Goal: Information Seeking & Learning: Find specific fact

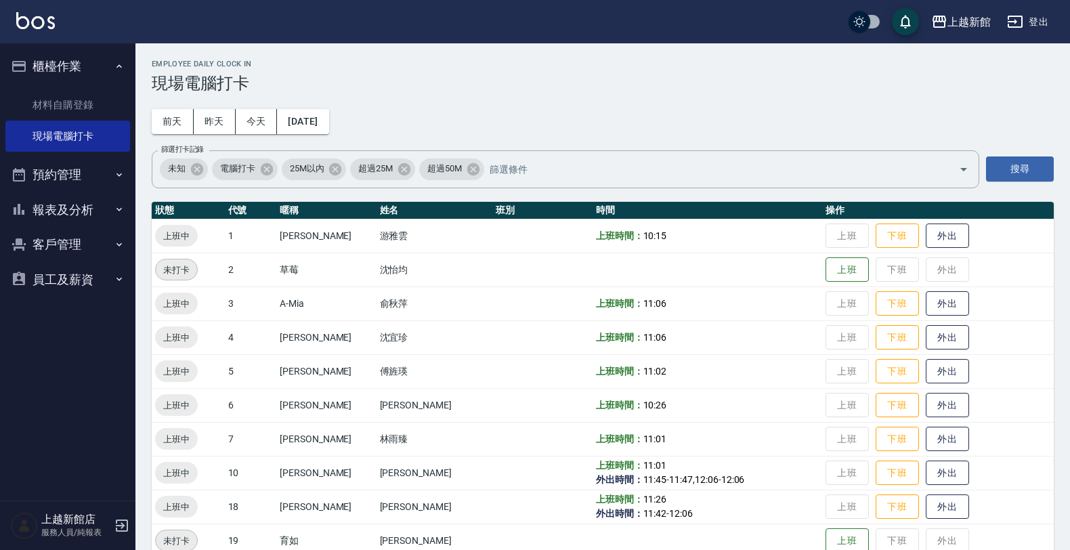
scroll to position [85, 0]
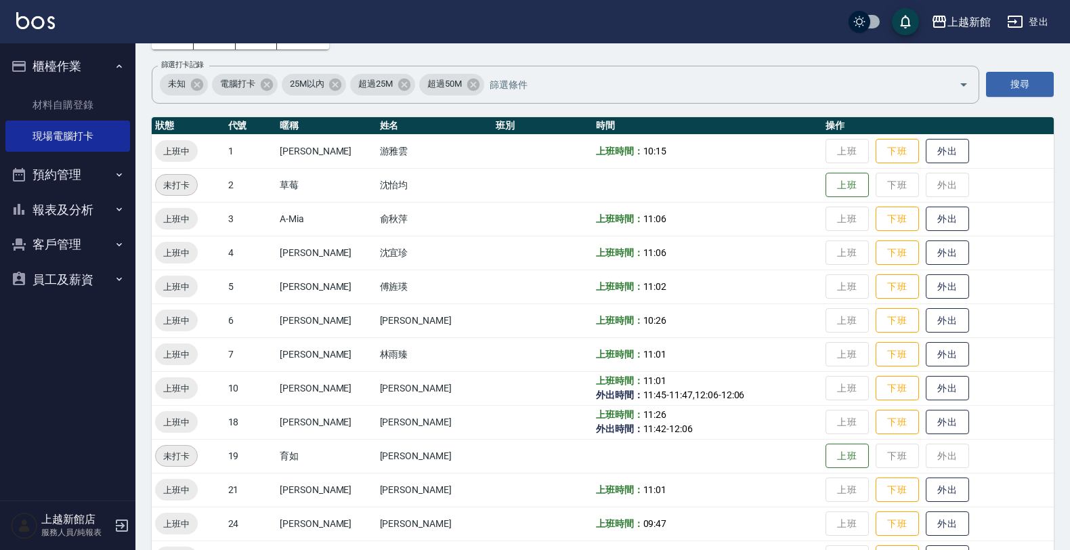
click at [117, 229] on button "客戶管理" at bounding box center [67, 244] width 125 height 35
drag, startPoint x: 87, startPoint y: 285, endPoint x: 95, endPoint y: 268, distance: 18.8
click at [87, 282] on link "客戶列表" at bounding box center [67, 282] width 125 height 31
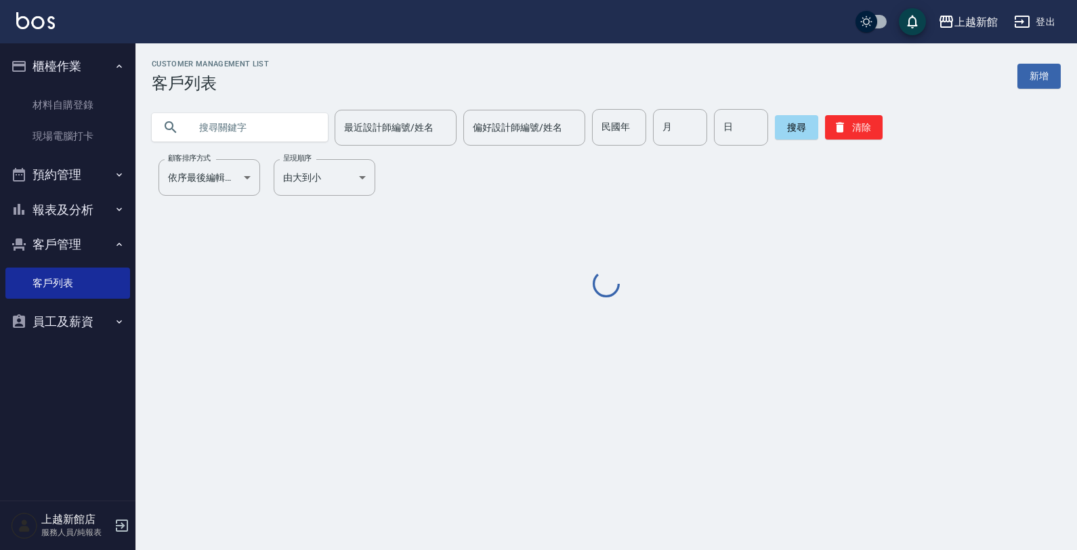
click at [225, 112] on input "text" at bounding box center [253, 127] width 127 height 37
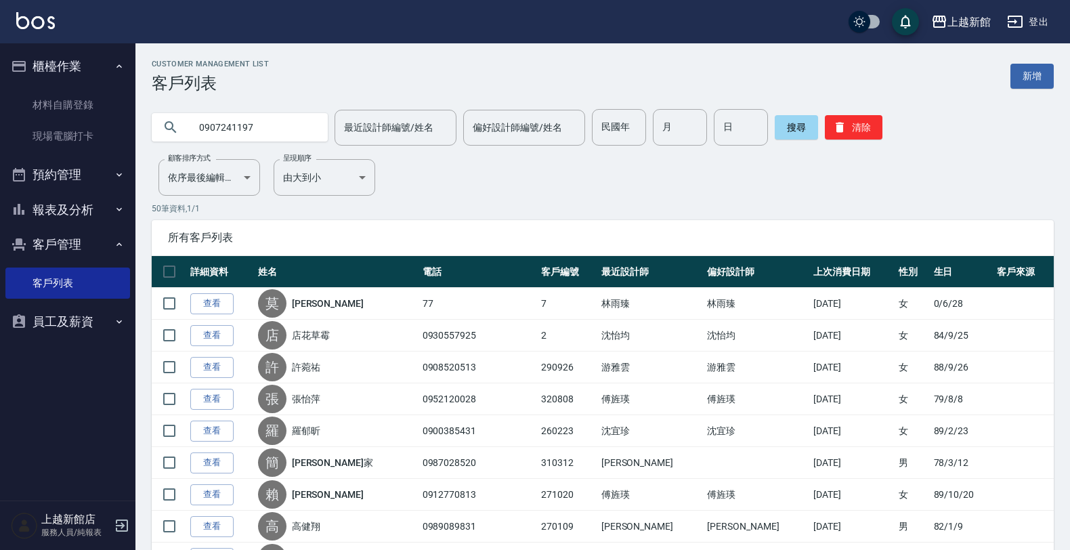
type input "0907241197"
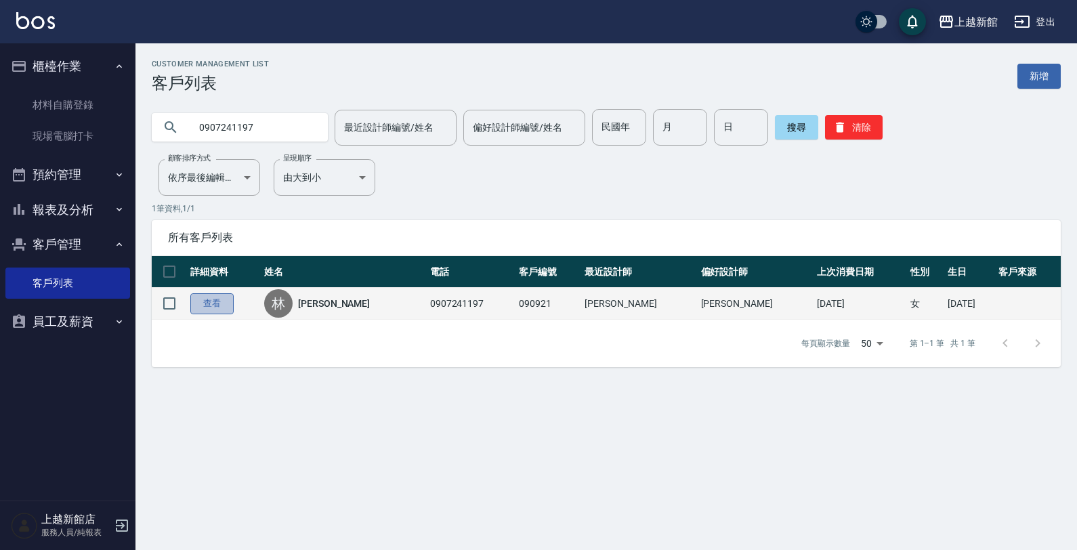
click at [211, 305] on link "查看" at bounding box center [211, 303] width 43 height 21
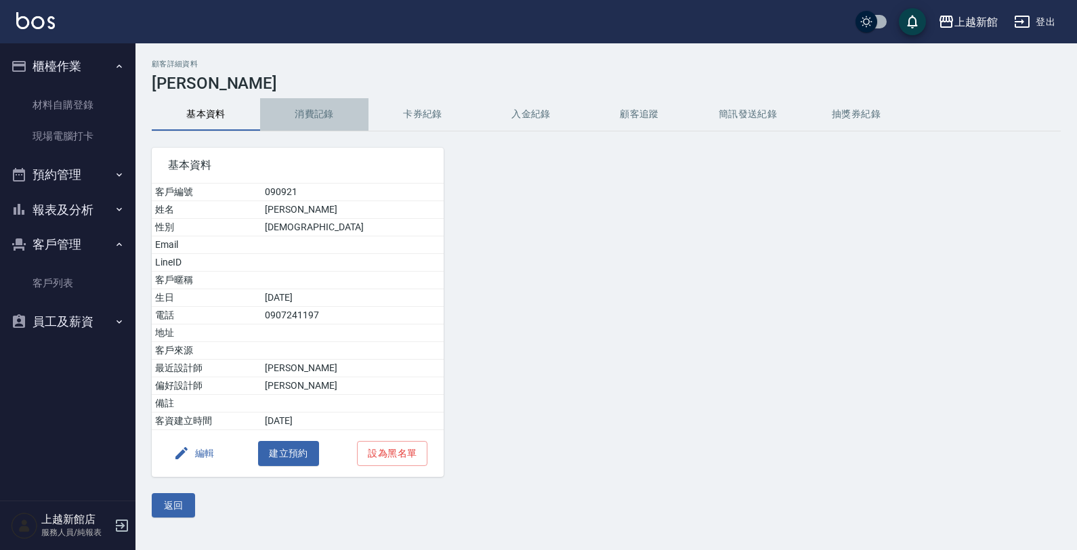
click at [292, 108] on button "消費記錄" at bounding box center [314, 114] width 108 height 33
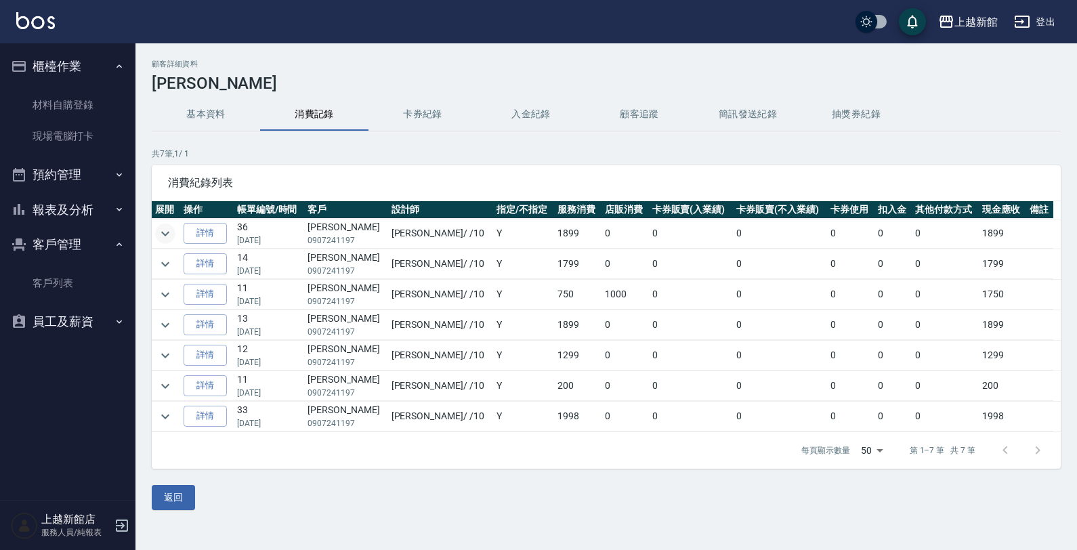
click at [171, 238] on icon "expand row" at bounding box center [165, 233] width 16 height 16
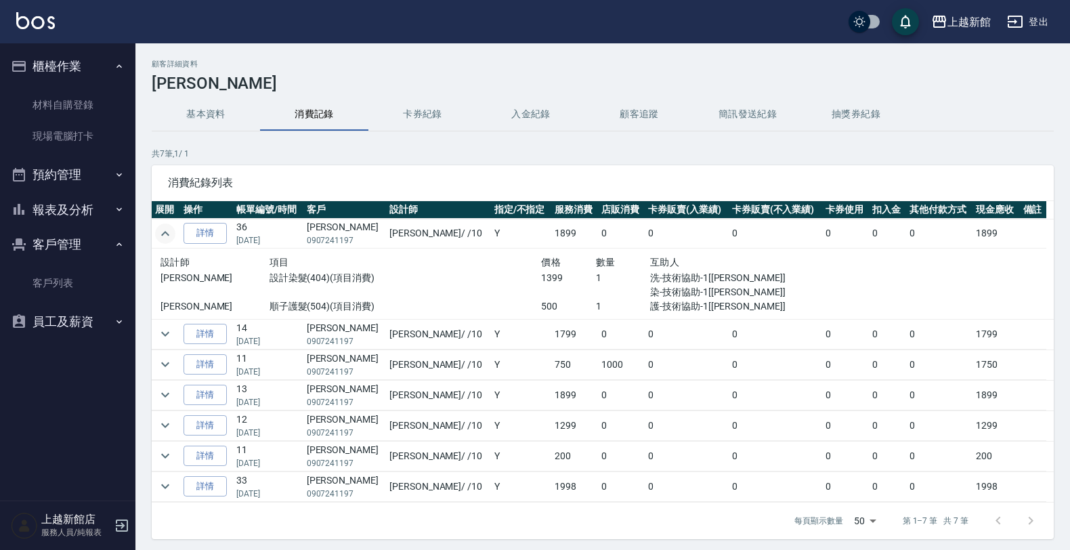
scroll to position [48, 0]
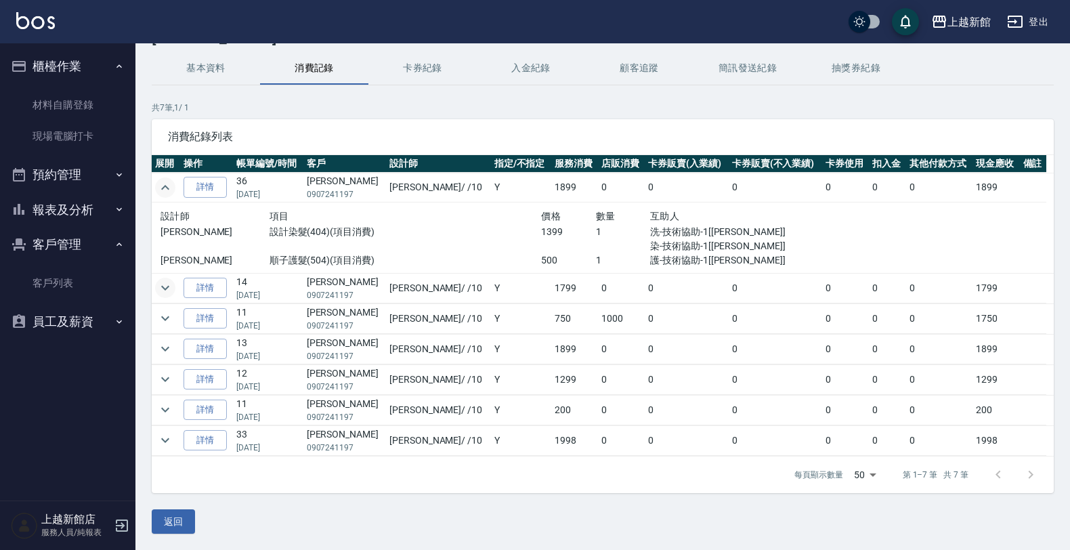
click at [165, 293] on icon "expand row" at bounding box center [165, 288] width 16 height 16
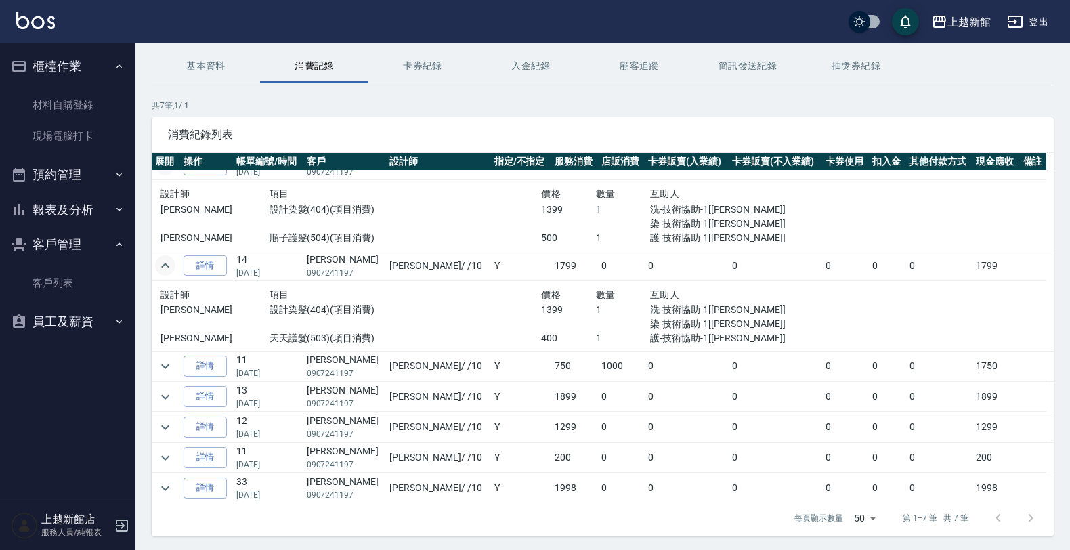
scroll to position [26, 0]
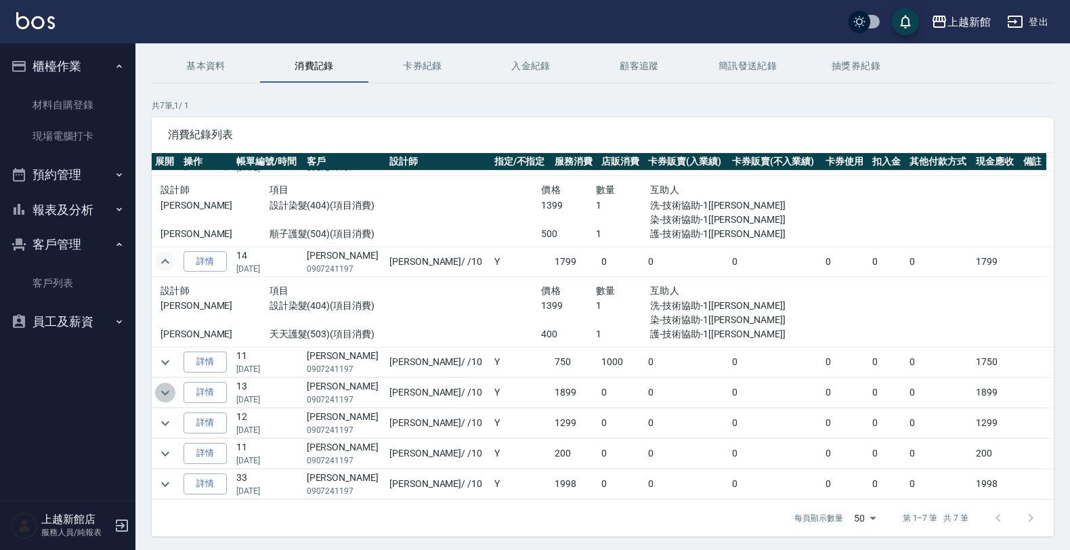
click at [170, 397] on icon "expand row" at bounding box center [165, 393] width 16 height 16
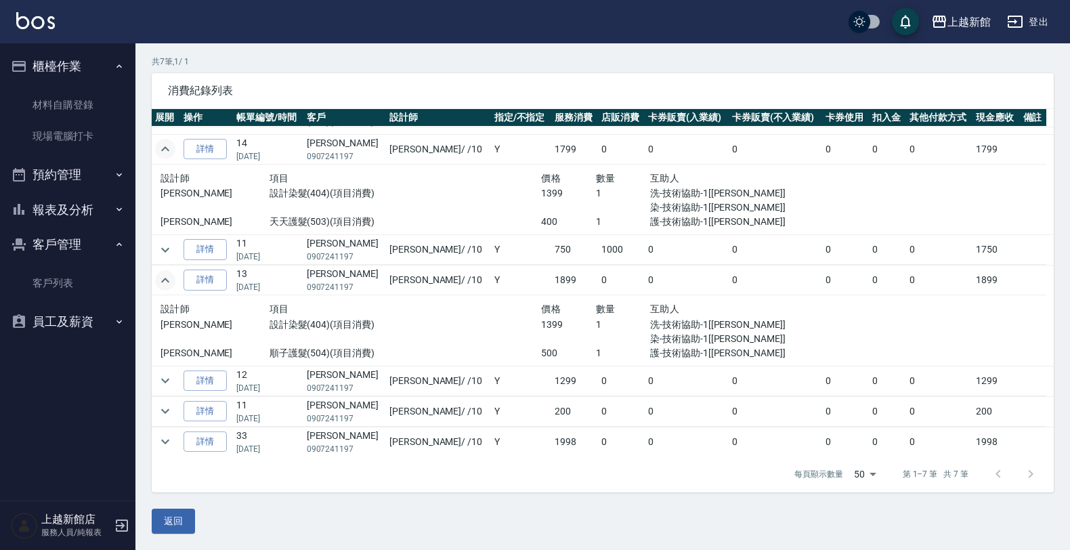
scroll to position [96, 0]
click at [173, 437] on button "expand row" at bounding box center [165, 439] width 20 height 20
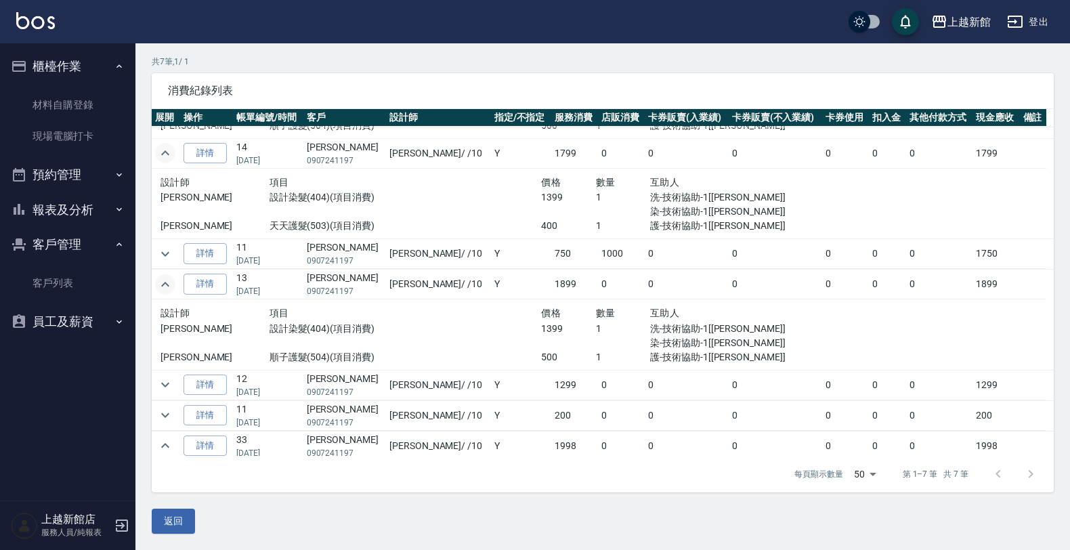
scroll to position [0, 0]
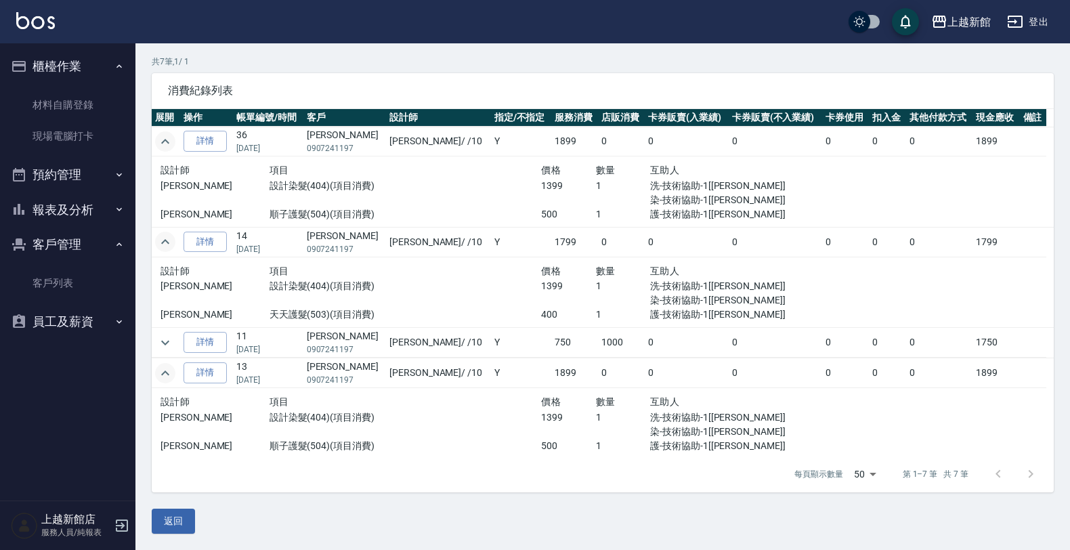
click at [160, 139] on icon "expand row" at bounding box center [165, 141] width 16 height 16
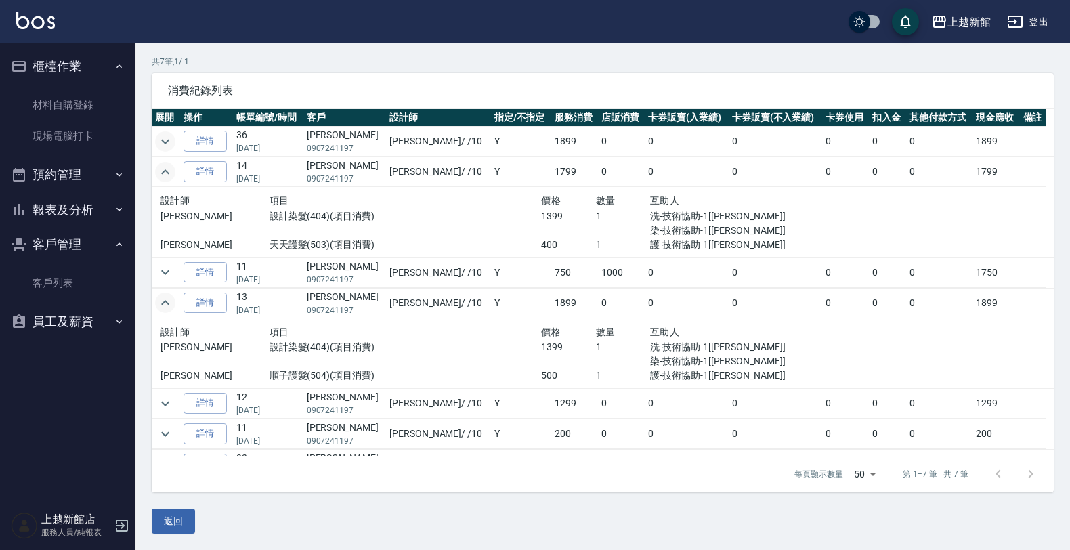
click at [161, 191] on div "設計師 項目 價格 數量 互助人 [PERSON_NAME] 設計染髮(404)(項目消費) 1399 1 洗-技術協助-1[[PERSON_NAME]] 染…" at bounding box center [487, 222] width 664 height 70
click at [164, 173] on icon "expand row" at bounding box center [165, 172] width 16 height 16
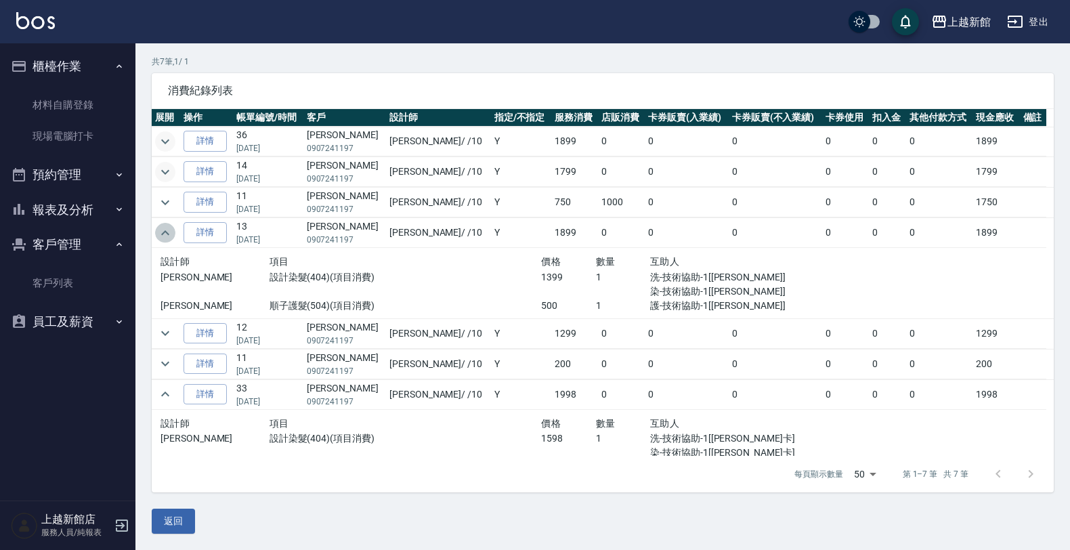
click at [164, 236] on icon "expand row" at bounding box center [165, 233] width 16 height 16
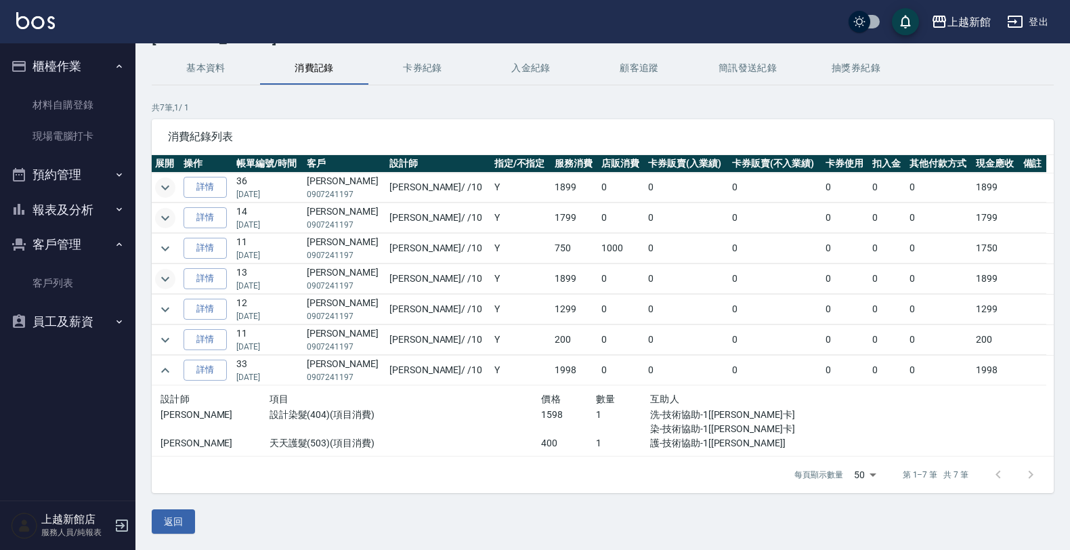
scroll to position [48, 0]
click at [167, 370] on icon "expand row" at bounding box center [165, 370] width 8 height 5
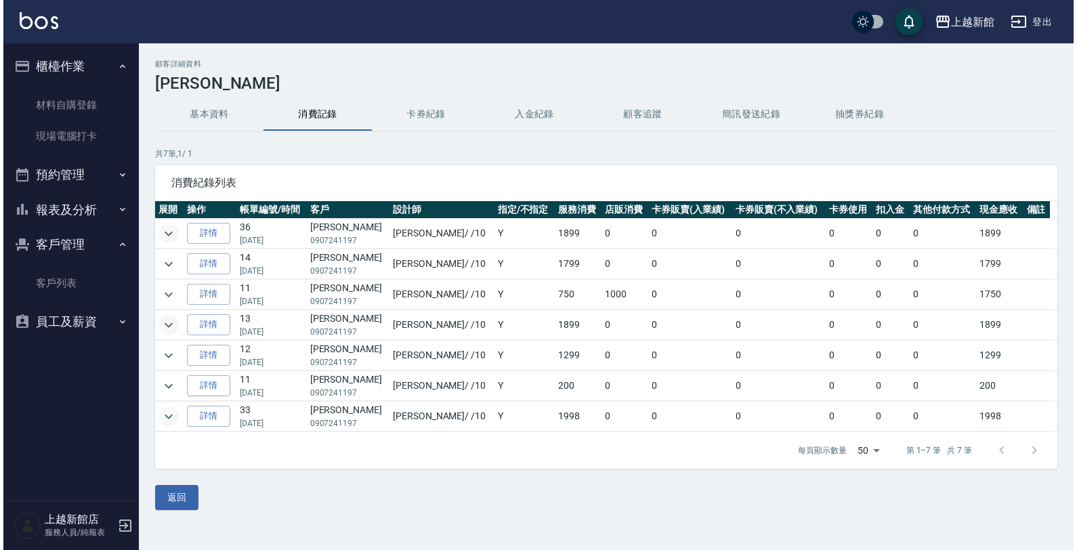
scroll to position [0, 0]
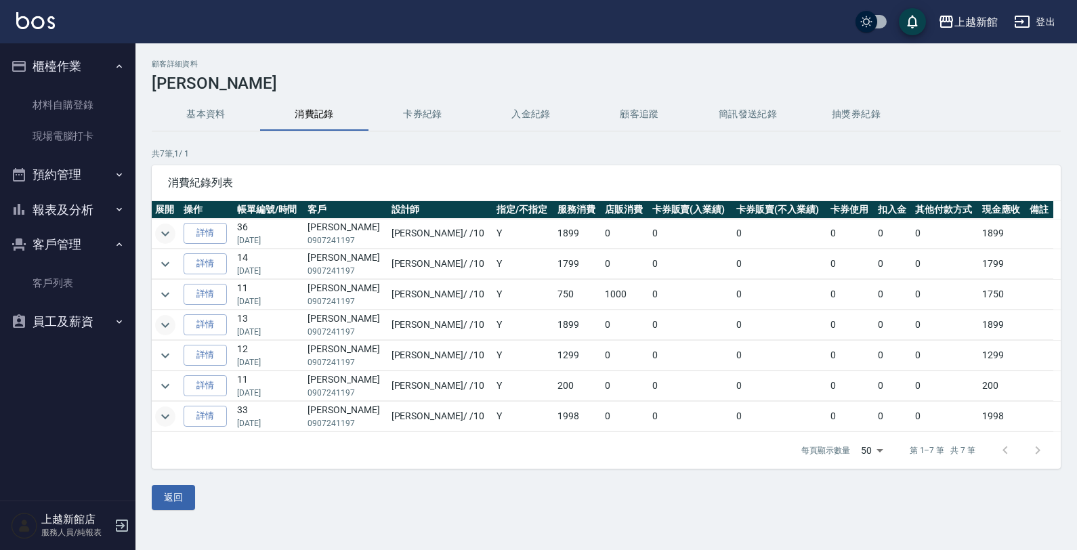
click at [181, 491] on button "返回" at bounding box center [173, 497] width 43 height 25
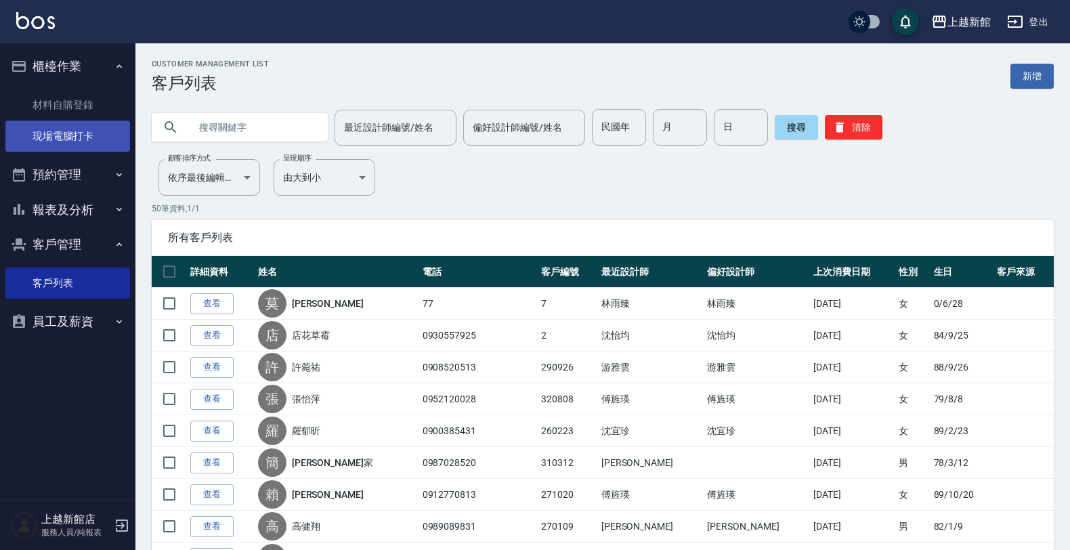
click at [45, 139] on link "現場電腦打卡" at bounding box center [67, 136] width 125 height 31
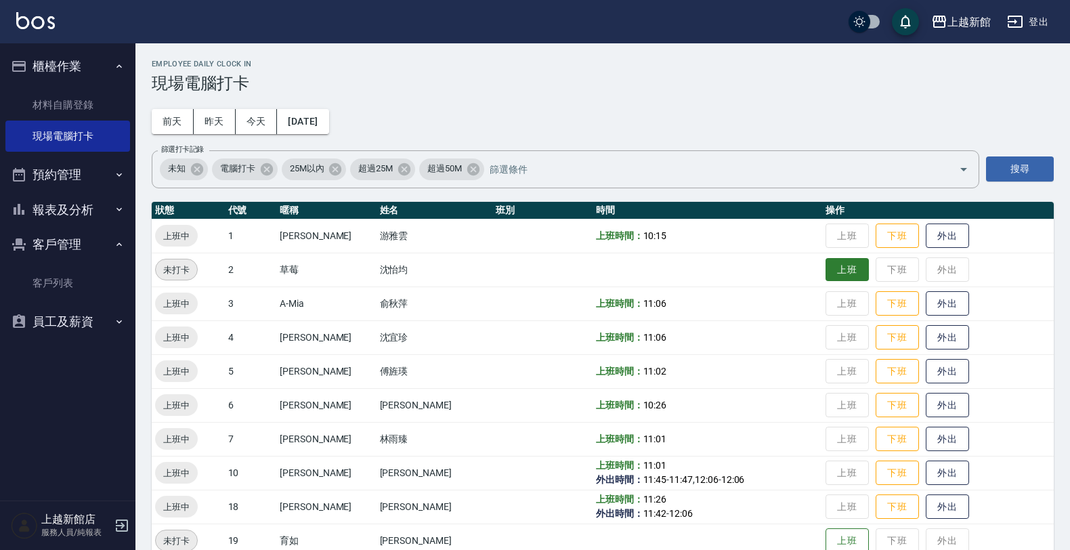
click at [835, 264] on button "上班" at bounding box center [846, 270] width 43 height 24
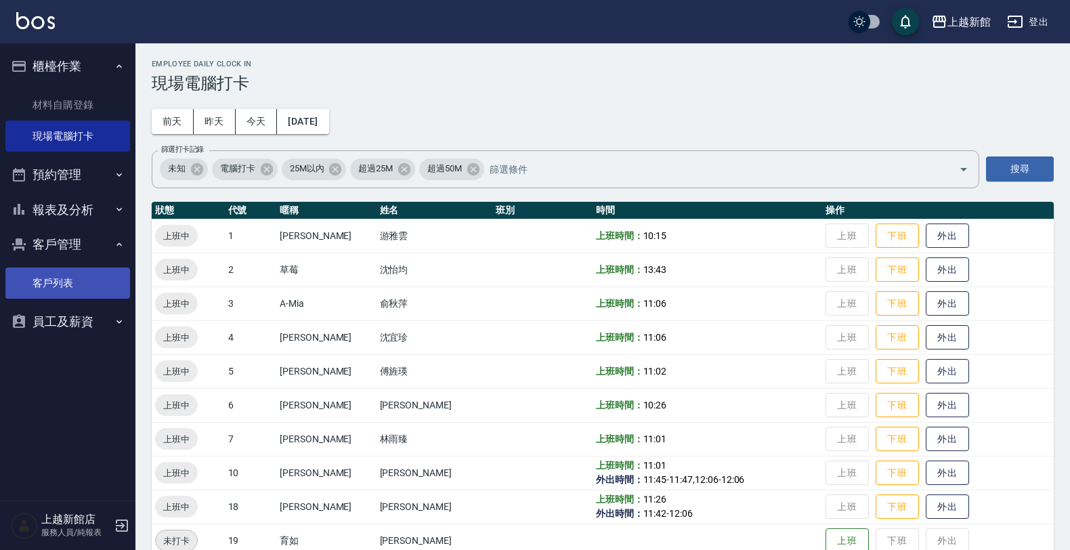
click at [56, 288] on link "客戶列表" at bounding box center [67, 282] width 125 height 31
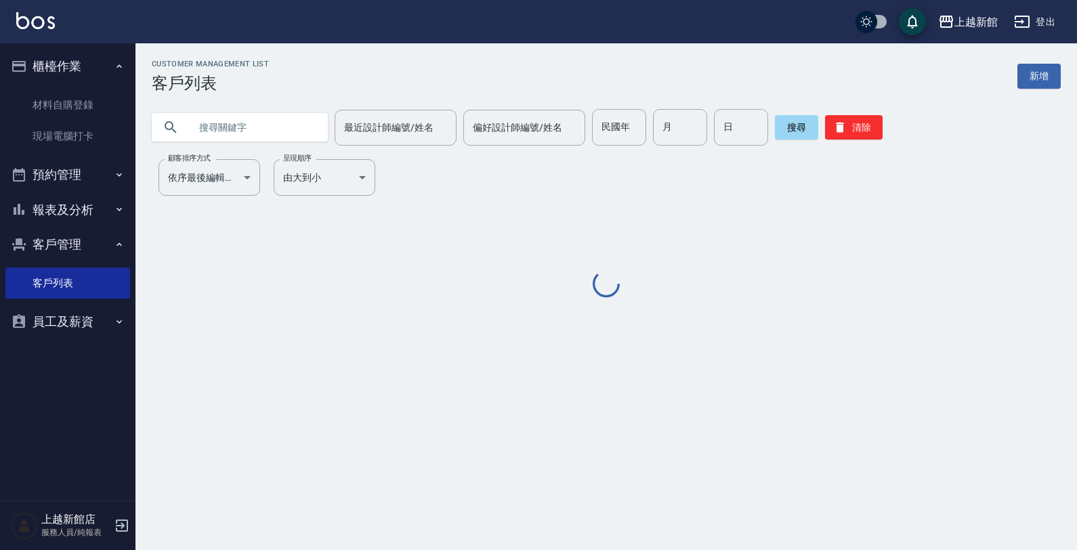
click at [236, 132] on input "text" at bounding box center [253, 127] width 127 height 37
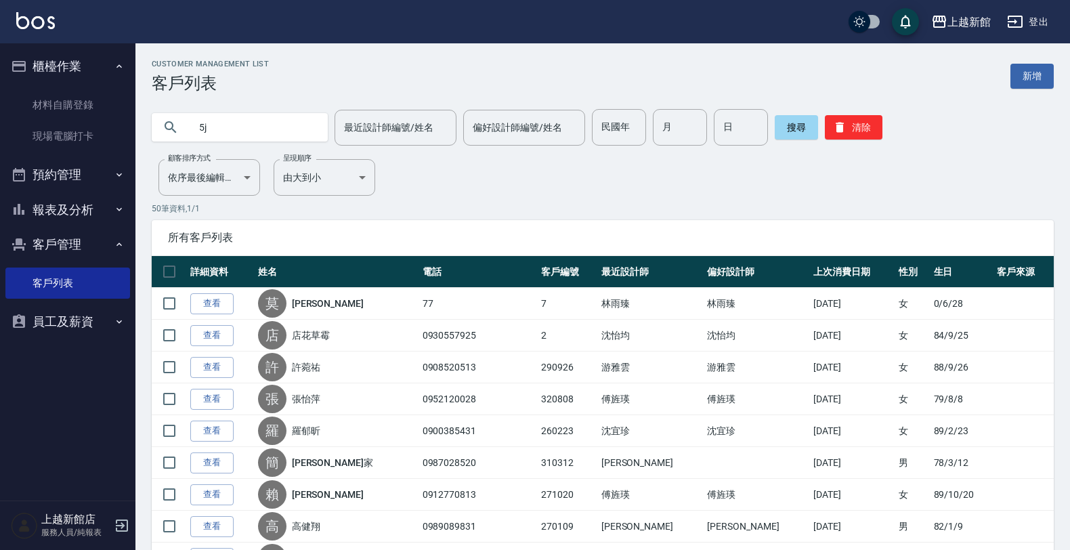
type input "5"
type input "ㄜ"
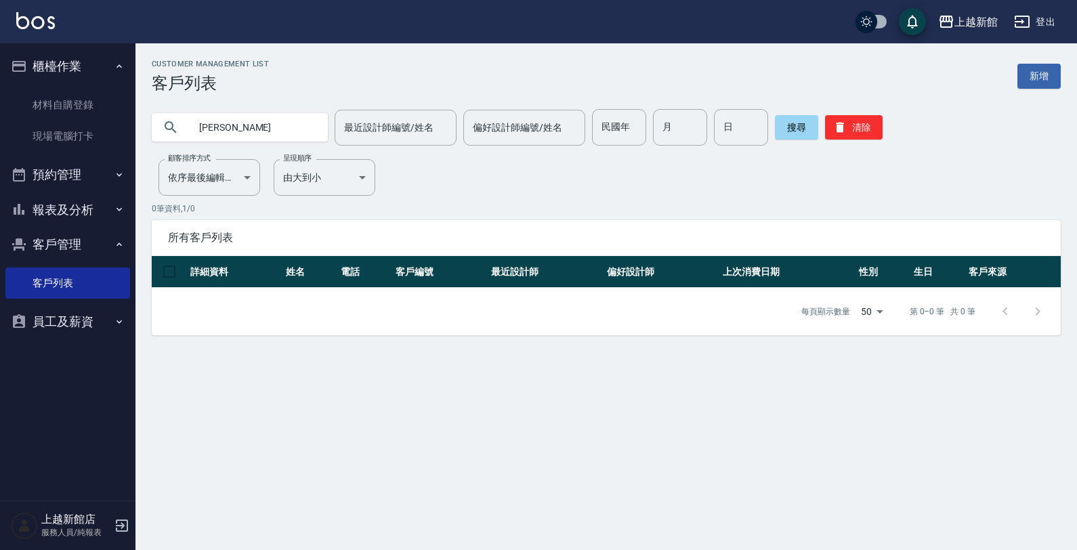
click at [211, 123] on input "[PERSON_NAME]" at bounding box center [253, 127] width 127 height 37
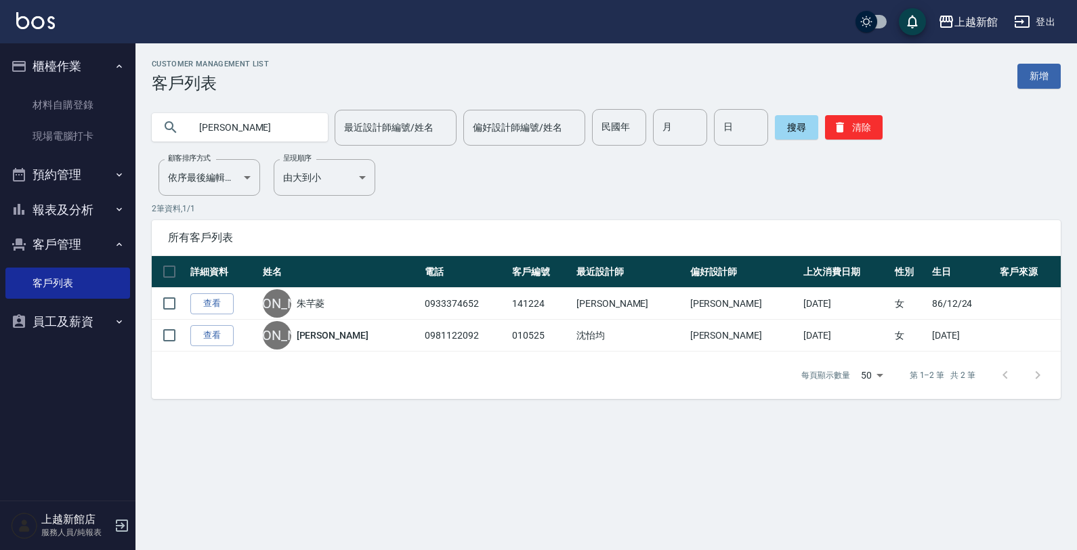
click at [248, 125] on input "[PERSON_NAME]" at bounding box center [253, 127] width 127 height 37
type input "[PERSON_NAME]"
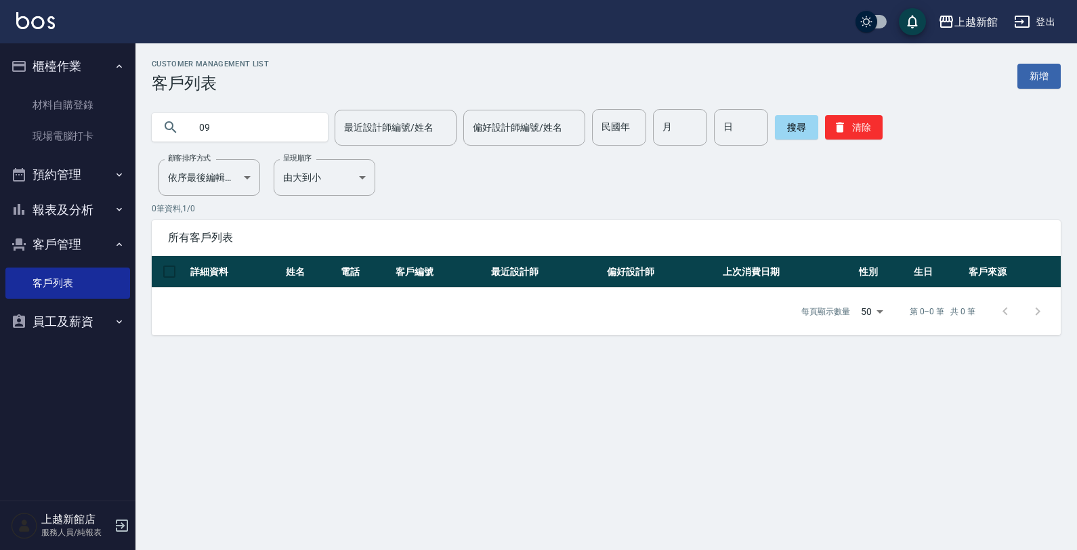
type input "0"
type input "許"
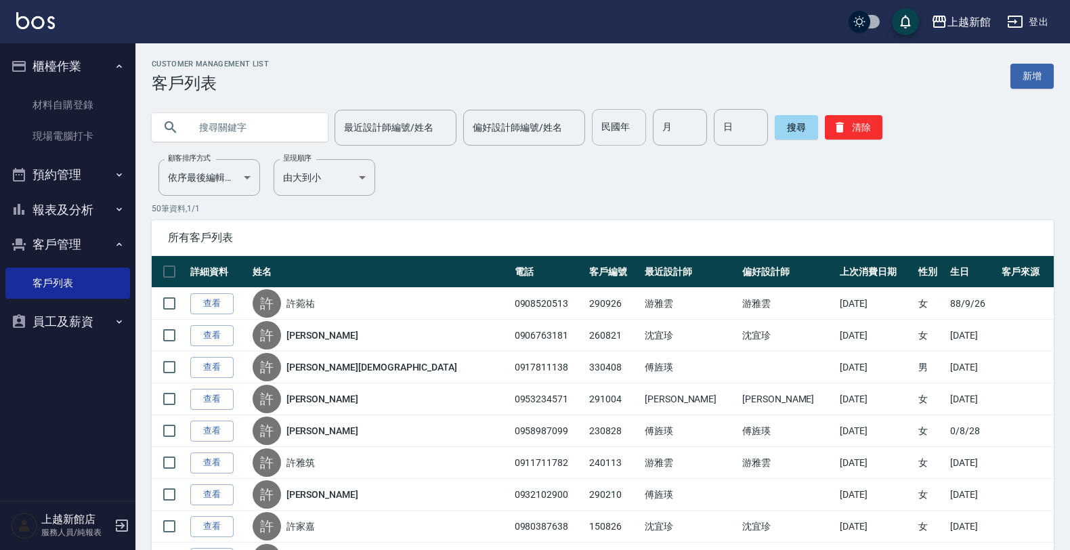
drag, startPoint x: 597, startPoint y: 109, endPoint x: 592, endPoint y: 120, distance: 11.6
click at [593, 116] on div "最近設計師編號/姓名 最近設計師編號/姓名 偏好設計師編號/姓名 偏好設計師編號/姓名 民國年 民國年 月 月 日 日 搜尋 清除" at bounding box center [594, 119] width 918 height 53
click at [592, 120] on input "民國年" at bounding box center [619, 127] width 54 height 37
type input "98"
drag, startPoint x: 664, startPoint y: 109, endPoint x: 665, endPoint y: 132, distance: 23.0
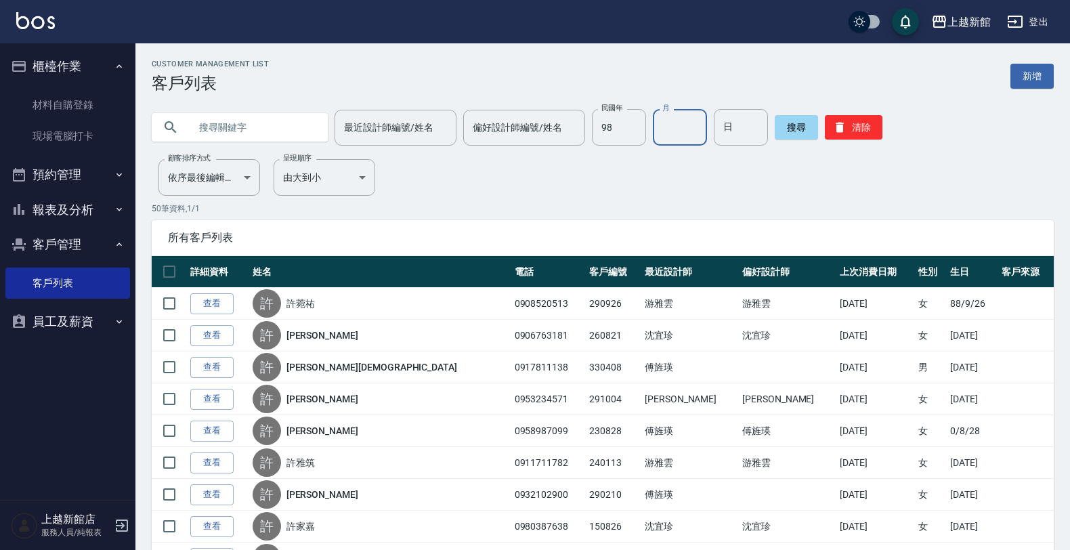
click at [664, 112] on input "月" at bounding box center [680, 127] width 54 height 37
type input "12"
click at [714, 127] on input "日" at bounding box center [741, 127] width 54 height 37
type input "10"
drag, startPoint x: 782, startPoint y: 129, endPoint x: 776, endPoint y: 134, distance: 8.2
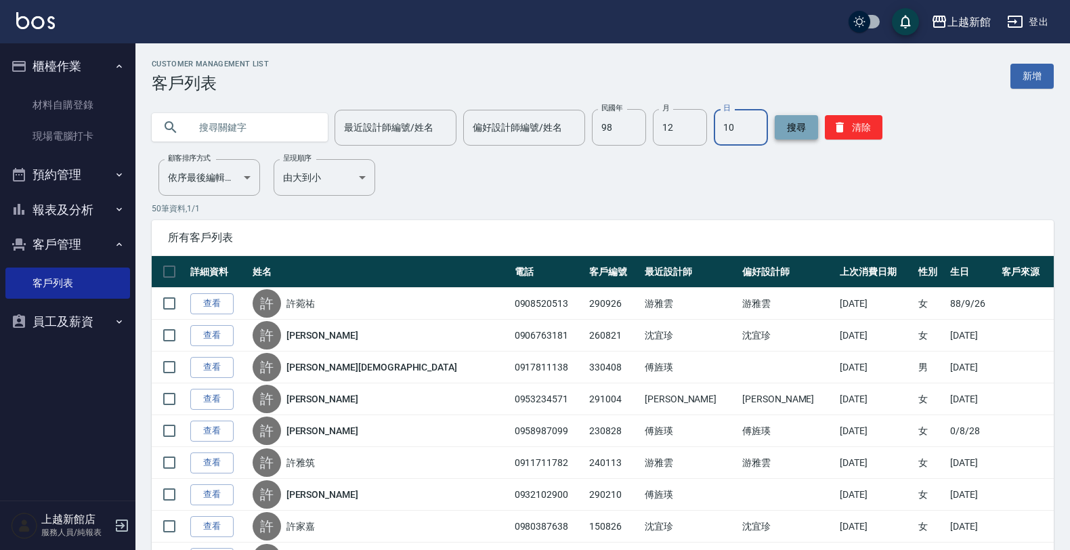
click at [777, 133] on button "搜尋" at bounding box center [796, 127] width 43 height 24
